Goal: Use online tool/utility: Utilize a website feature to perform a specific function

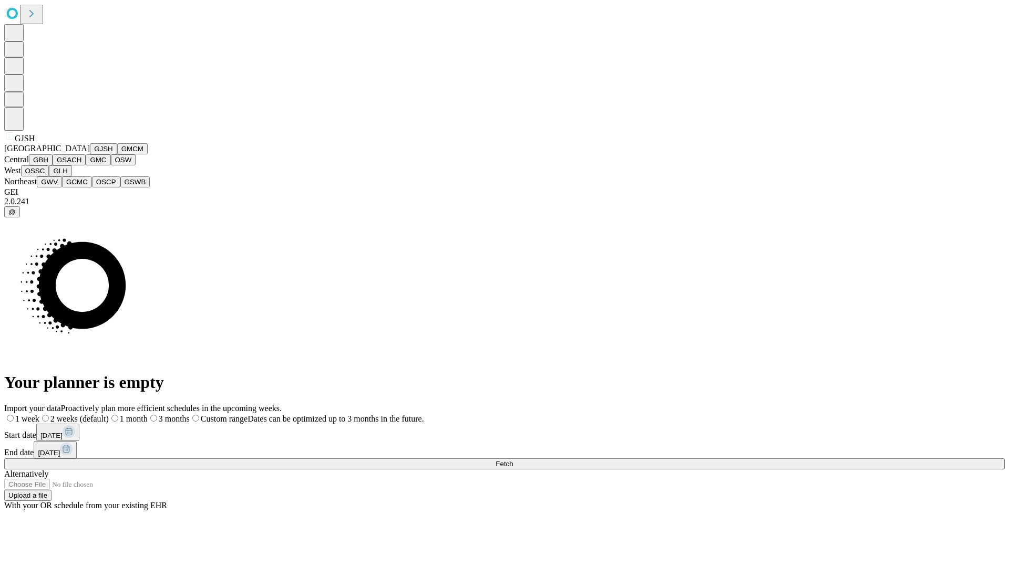
click at [90, 154] on button "GJSH" at bounding box center [103, 148] width 27 height 11
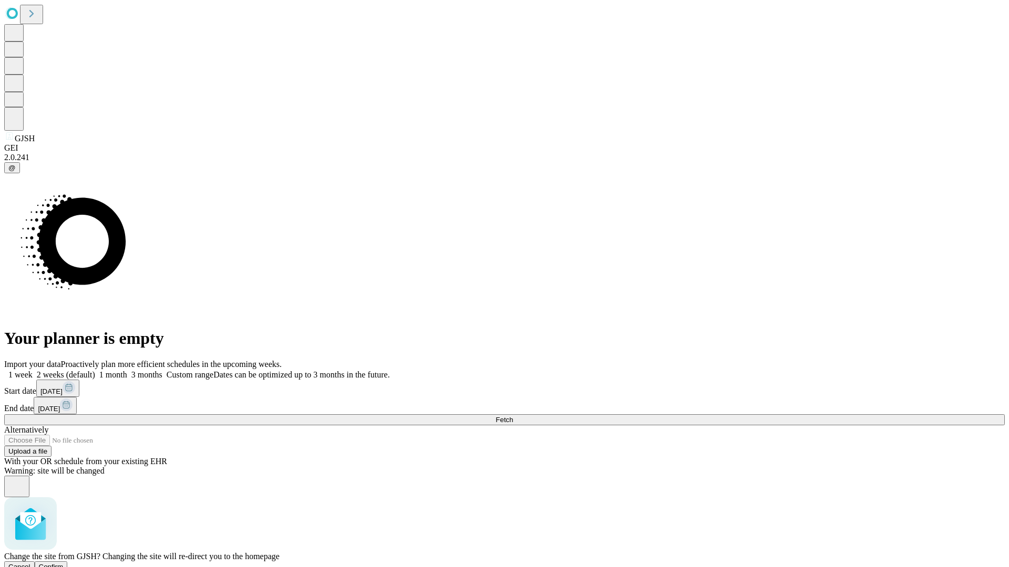
click at [64, 563] on span "Confirm" at bounding box center [51, 567] width 25 height 8
click at [127, 370] on label "1 month" at bounding box center [111, 374] width 32 height 9
click at [513, 416] on span "Fetch" at bounding box center [503, 420] width 17 height 8
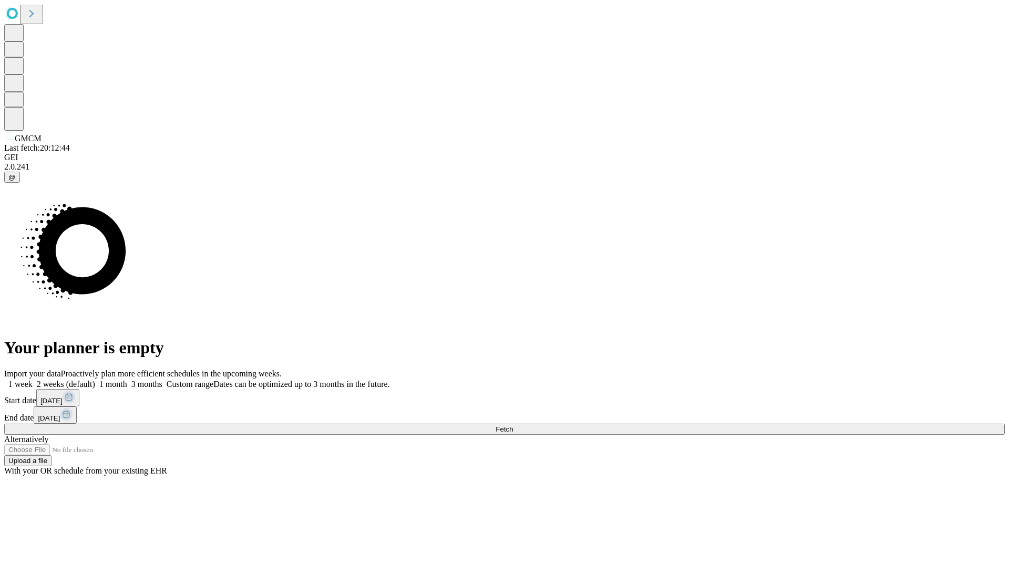
click at [127, 380] on label "1 month" at bounding box center [111, 384] width 32 height 9
click at [513, 426] on span "Fetch" at bounding box center [503, 430] width 17 height 8
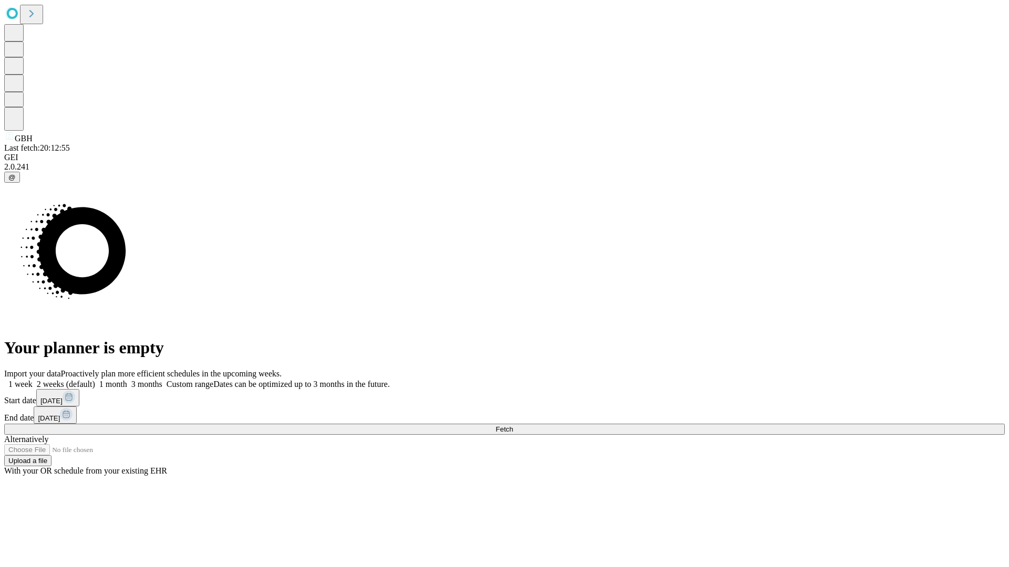
click at [127, 380] on label "1 month" at bounding box center [111, 384] width 32 height 9
click at [513, 426] on span "Fetch" at bounding box center [503, 430] width 17 height 8
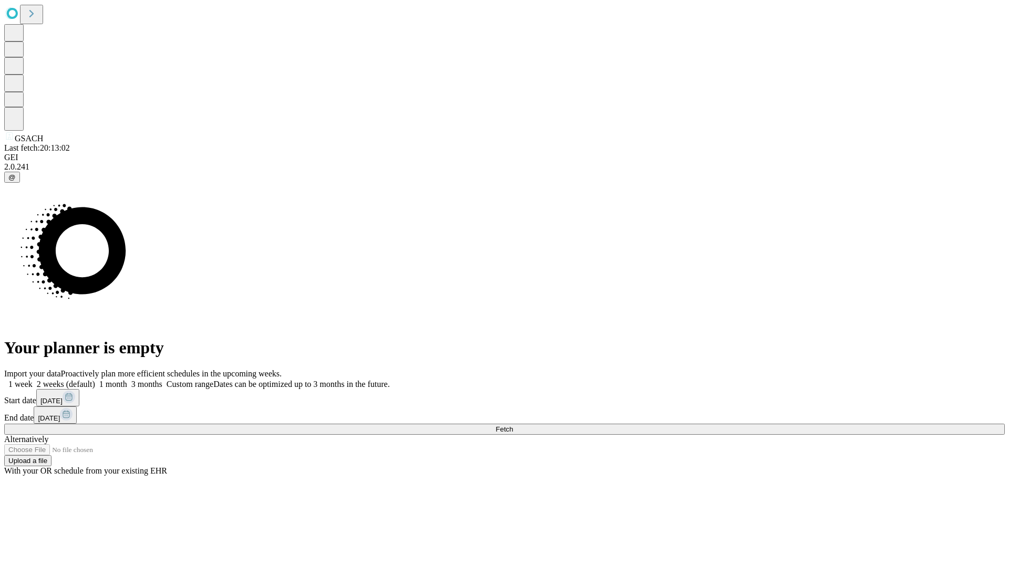
click at [127, 380] on label "1 month" at bounding box center [111, 384] width 32 height 9
click at [513, 426] on span "Fetch" at bounding box center [503, 430] width 17 height 8
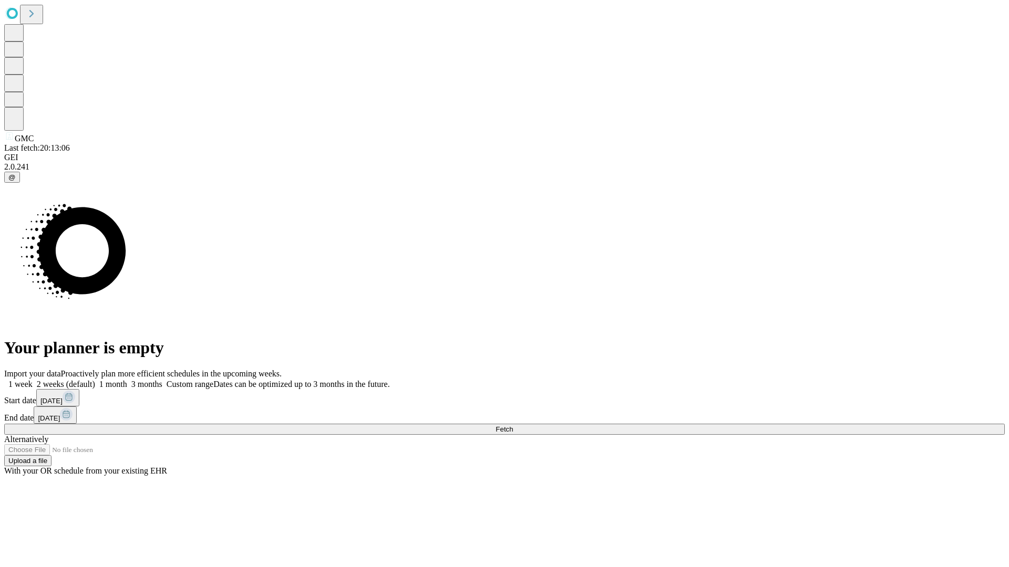
click at [127, 380] on label "1 month" at bounding box center [111, 384] width 32 height 9
click at [513, 426] on span "Fetch" at bounding box center [503, 430] width 17 height 8
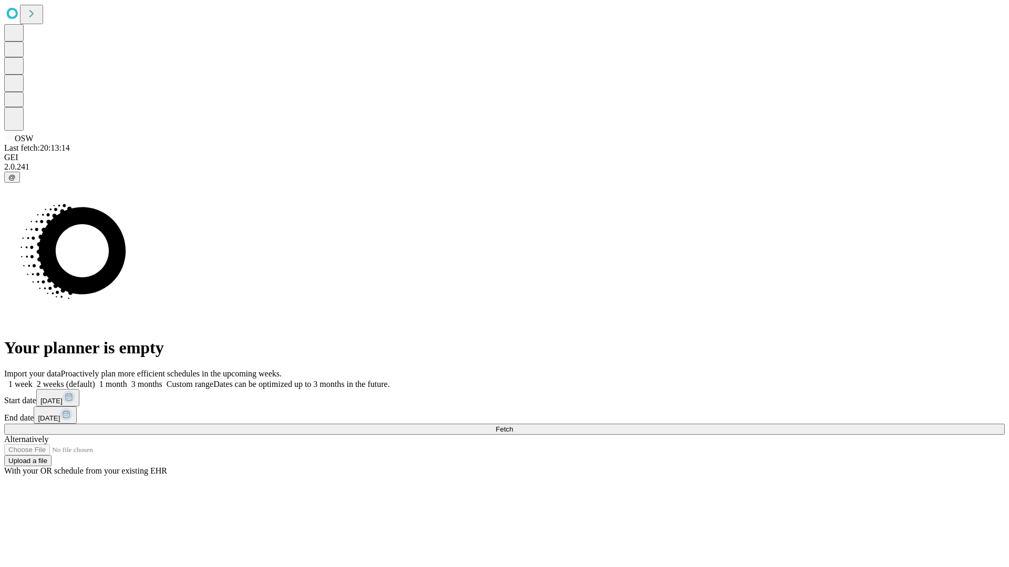
click at [127, 380] on label "1 month" at bounding box center [111, 384] width 32 height 9
click at [513, 426] on span "Fetch" at bounding box center [503, 430] width 17 height 8
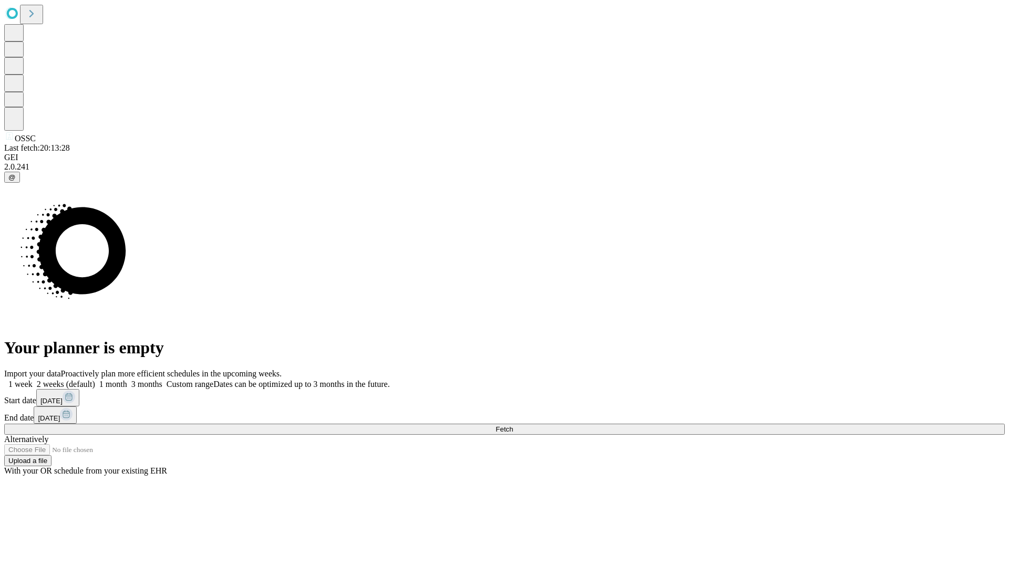
click at [127, 380] on label "1 month" at bounding box center [111, 384] width 32 height 9
click at [513, 426] on span "Fetch" at bounding box center [503, 430] width 17 height 8
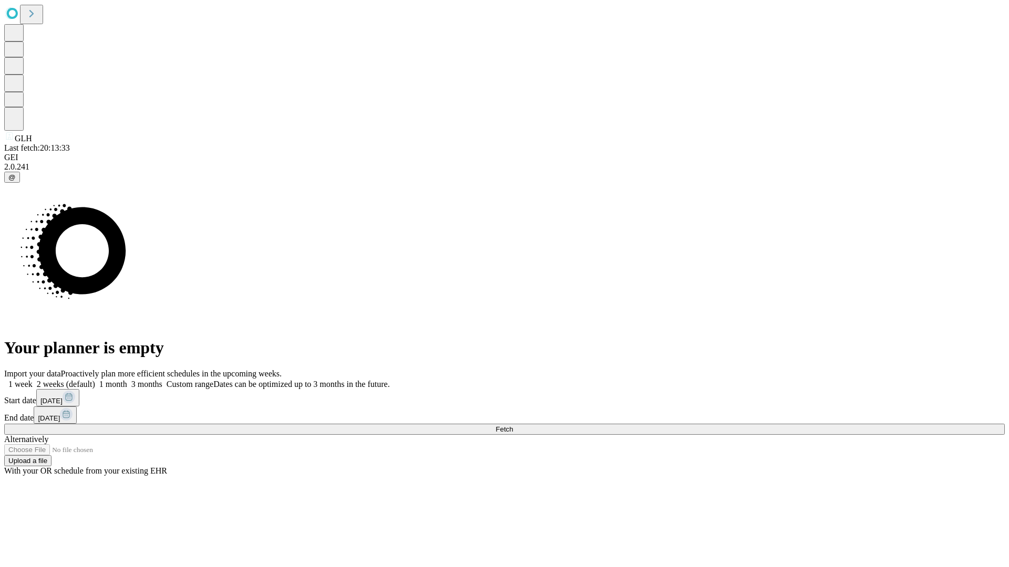
click at [127, 380] on label "1 month" at bounding box center [111, 384] width 32 height 9
click at [513, 426] on span "Fetch" at bounding box center [503, 430] width 17 height 8
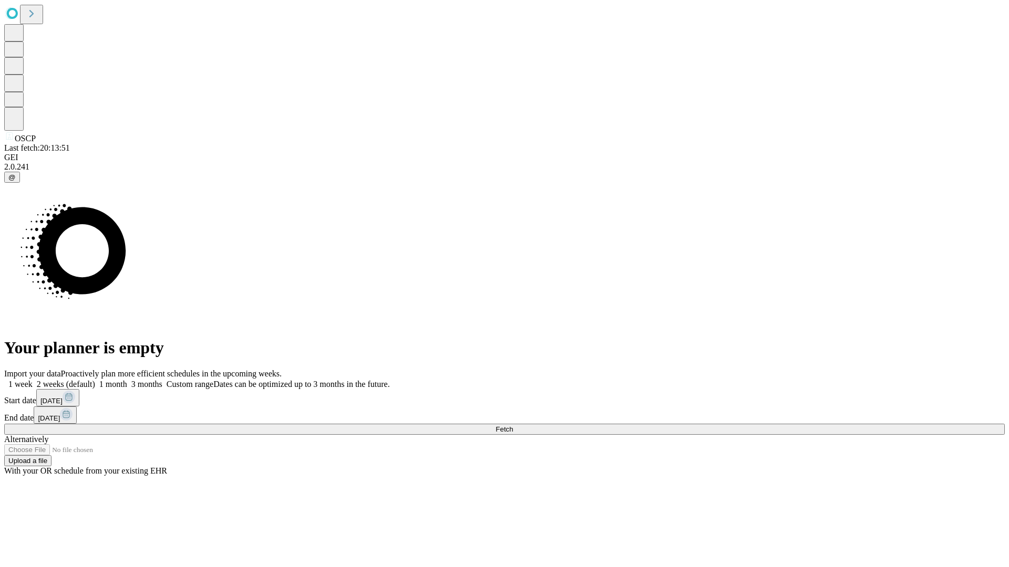
click at [127, 380] on label "1 month" at bounding box center [111, 384] width 32 height 9
click at [513, 426] on span "Fetch" at bounding box center [503, 430] width 17 height 8
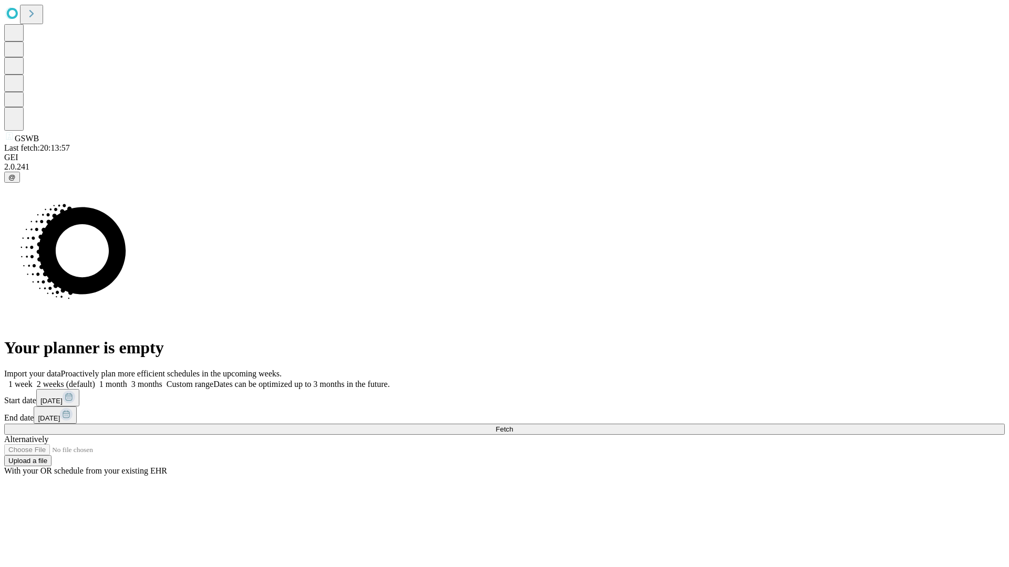
click at [127, 380] on label "1 month" at bounding box center [111, 384] width 32 height 9
click at [513, 426] on span "Fetch" at bounding box center [503, 430] width 17 height 8
